Goal: Navigation & Orientation: Find specific page/section

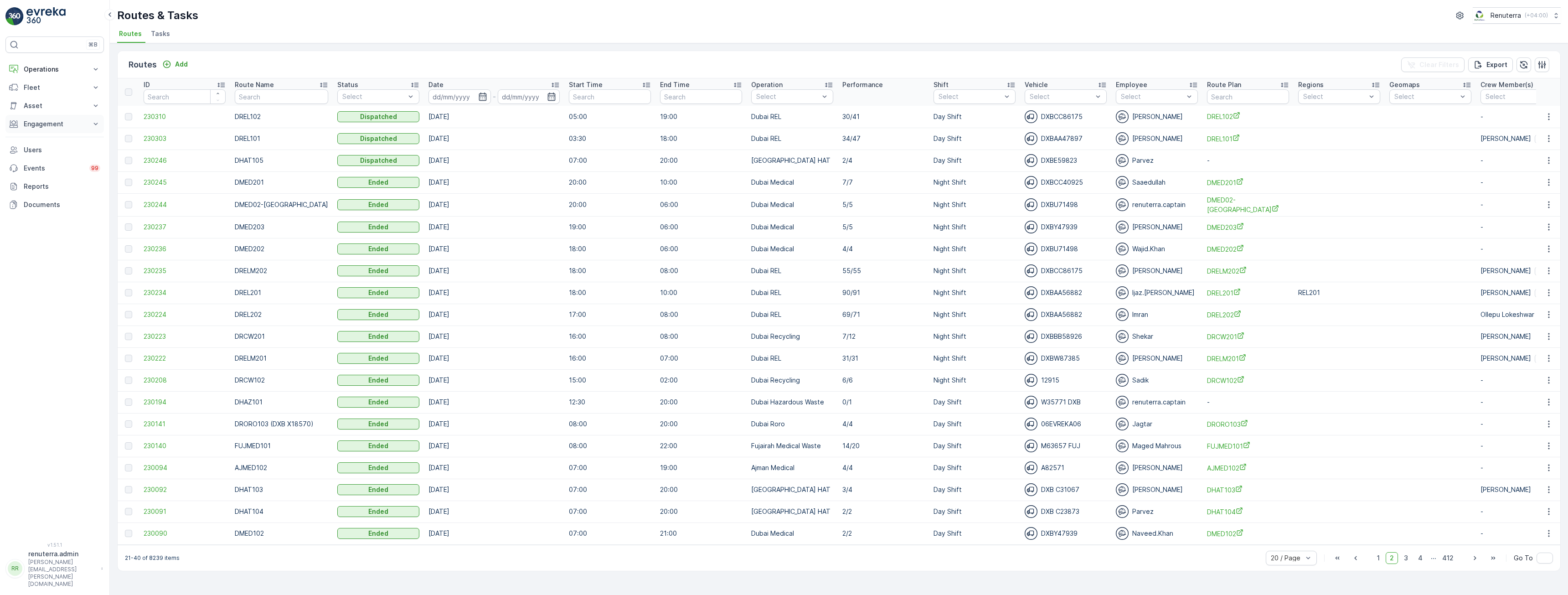
click at [41, 126] on p "Engagement" at bounding box center [55, 124] width 62 height 9
click at [32, 139] on p "Insights" at bounding box center [35, 139] width 23 height 9
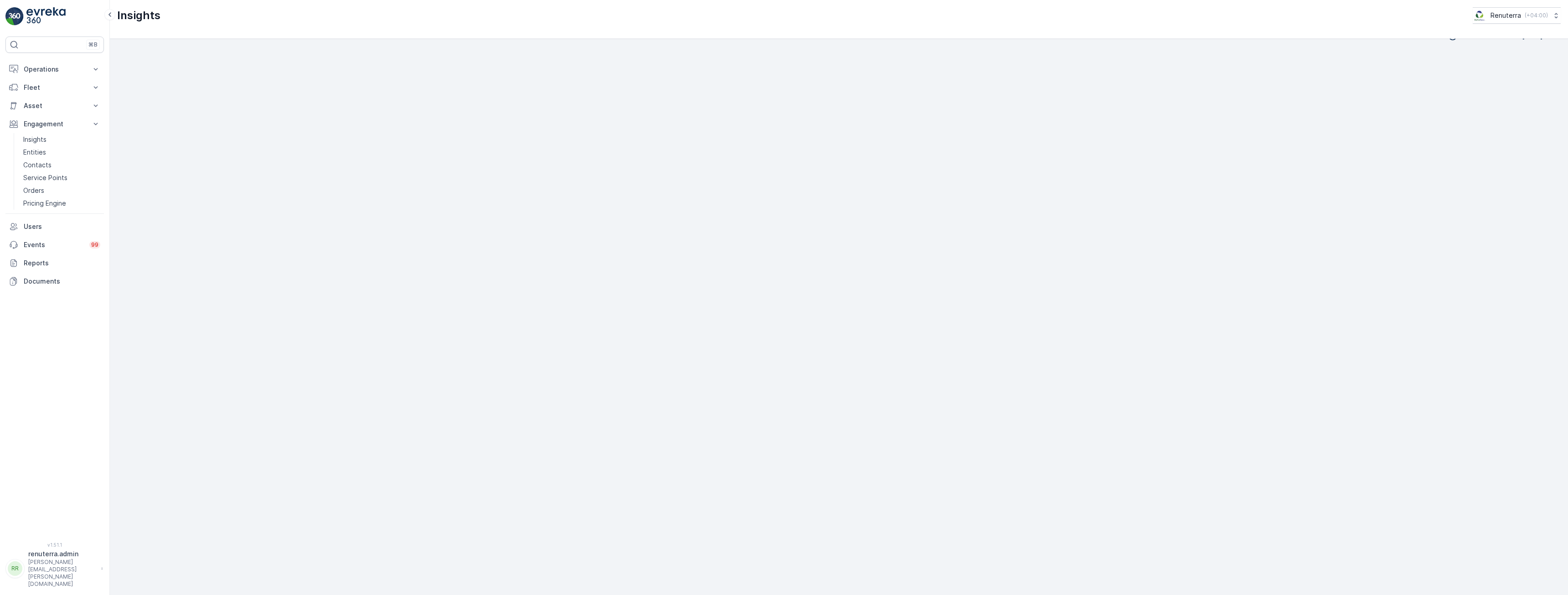
scroll to position [18, 0]
click at [41, 138] on p "Insights" at bounding box center [35, 139] width 23 height 9
click at [37, 152] on p "Entities" at bounding box center [34, 152] width 23 height 9
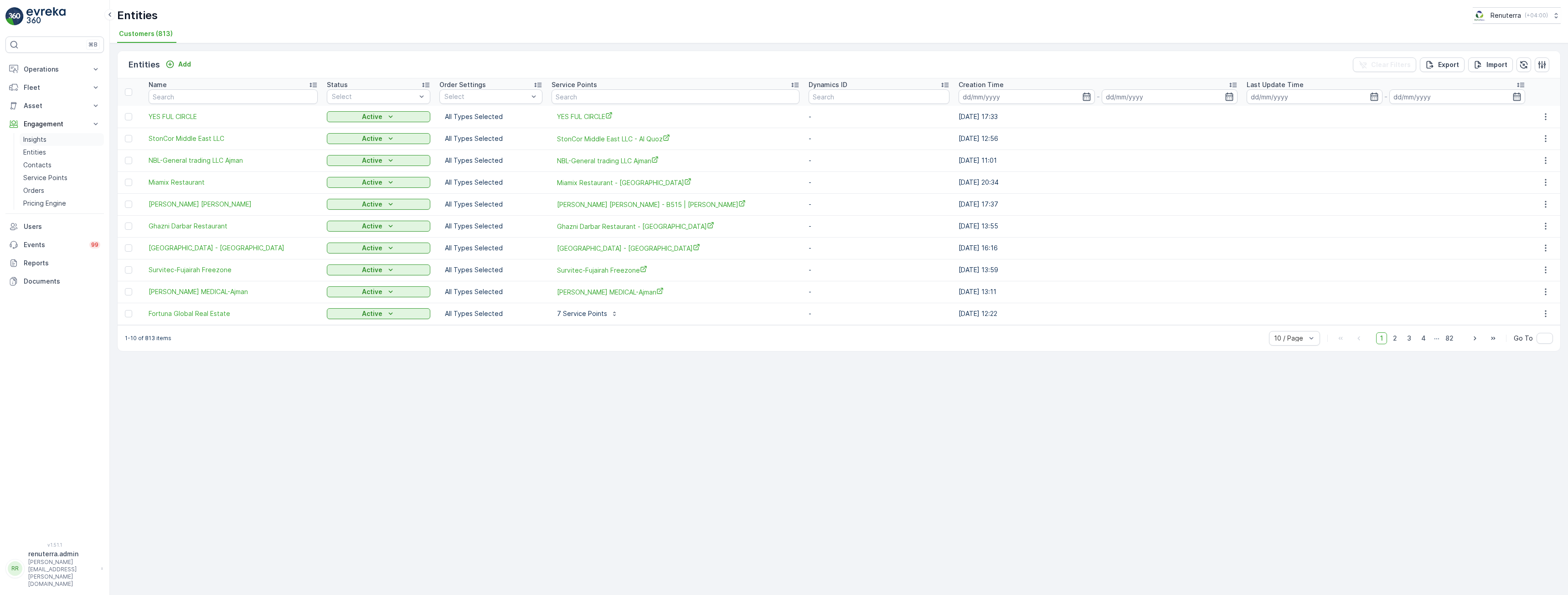
click at [40, 138] on p "Insights" at bounding box center [35, 139] width 23 height 9
